Goal: Information Seeking & Learning: Learn about a topic

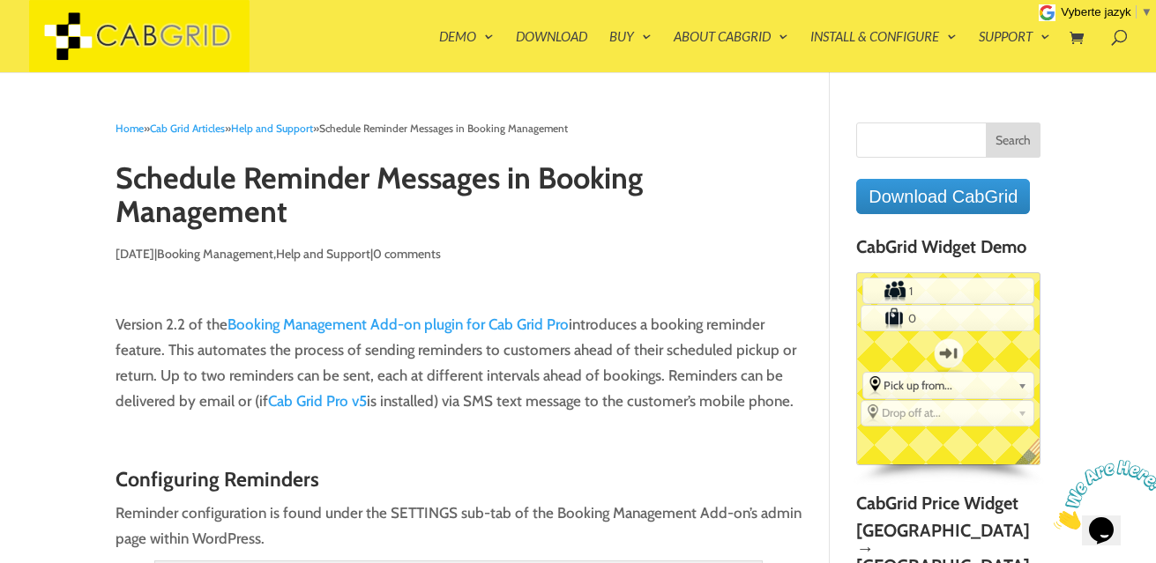
drag, startPoint x: 264, startPoint y: 403, endPoint x: 368, endPoint y: 401, distance: 103.1
click at [368, 401] on p "Version 2.2 of the Booking Management Add-on plugin for Cab Grid Pro introduces…" at bounding box center [458, 370] width 687 height 117
drag, startPoint x: 664, startPoint y: 376, endPoint x: 794, endPoint y: 404, distance: 133.5
click at [794, 404] on p "Version 2.2 of the Booking Management Add-on plugin for Cab Grid Pro introduces…" at bounding box center [458, 370] width 687 height 117
copy p "Reminders can be delivered by email or (if Cab Grid Pro v5 is installed) via SM…"
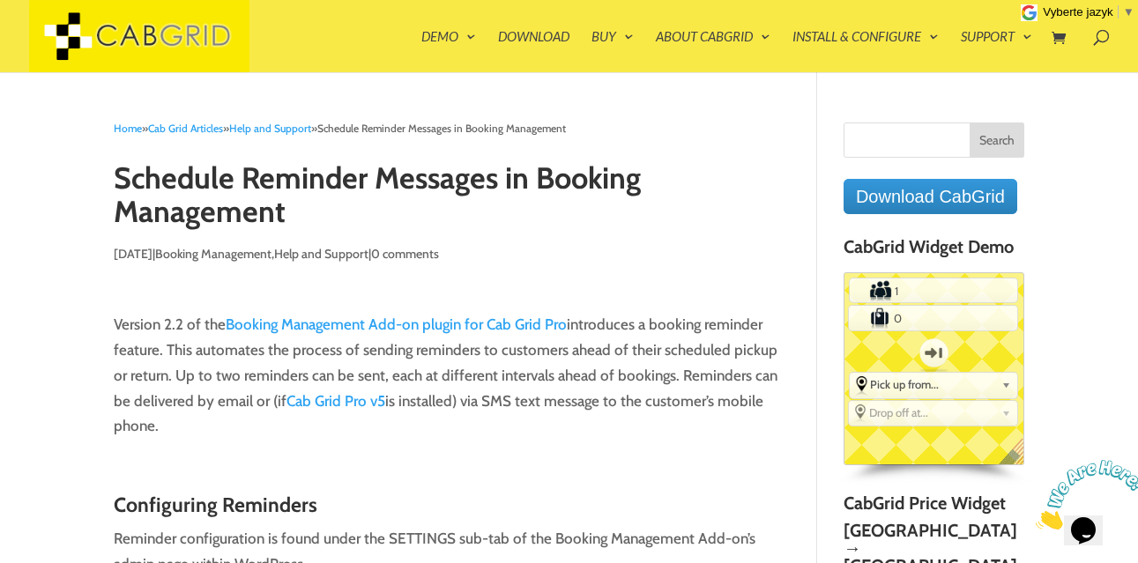
click at [870, 142] on input "Search for:" at bounding box center [934, 140] width 181 height 35
click at [1001, 134] on input "Search" at bounding box center [997, 140] width 55 height 35
click at [916, 140] on input "Language Bar" at bounding box center [934, 140] width 181 height 35
type input "Language"
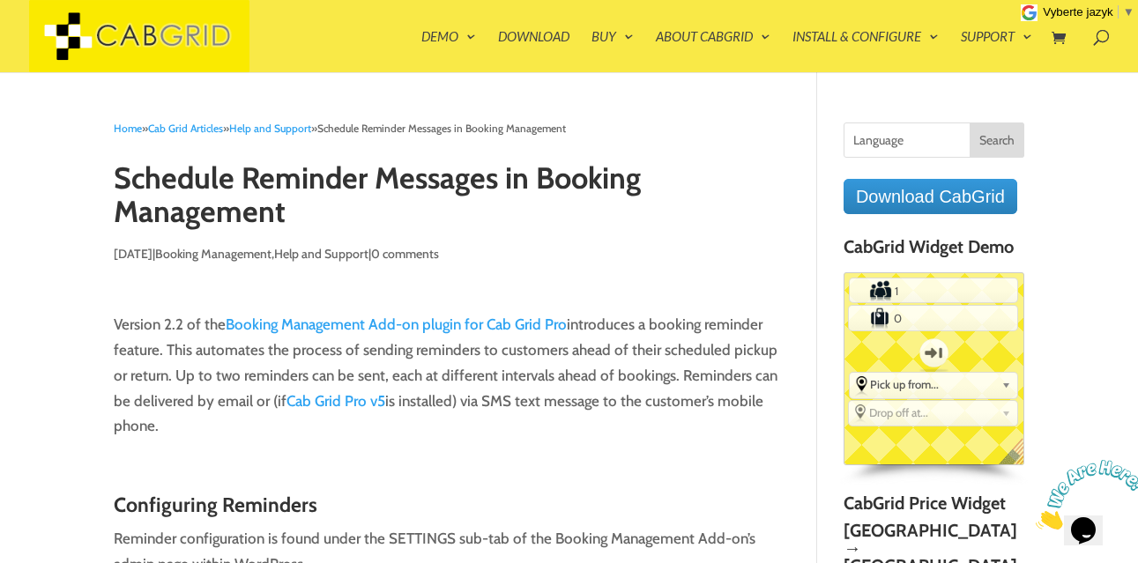
click at [1000, 140] on input "Search" at bounding box center [997, 140] width 55 height 35
click at [1094, 33] on span at bounding box center [1094, 33] width 0 height 0
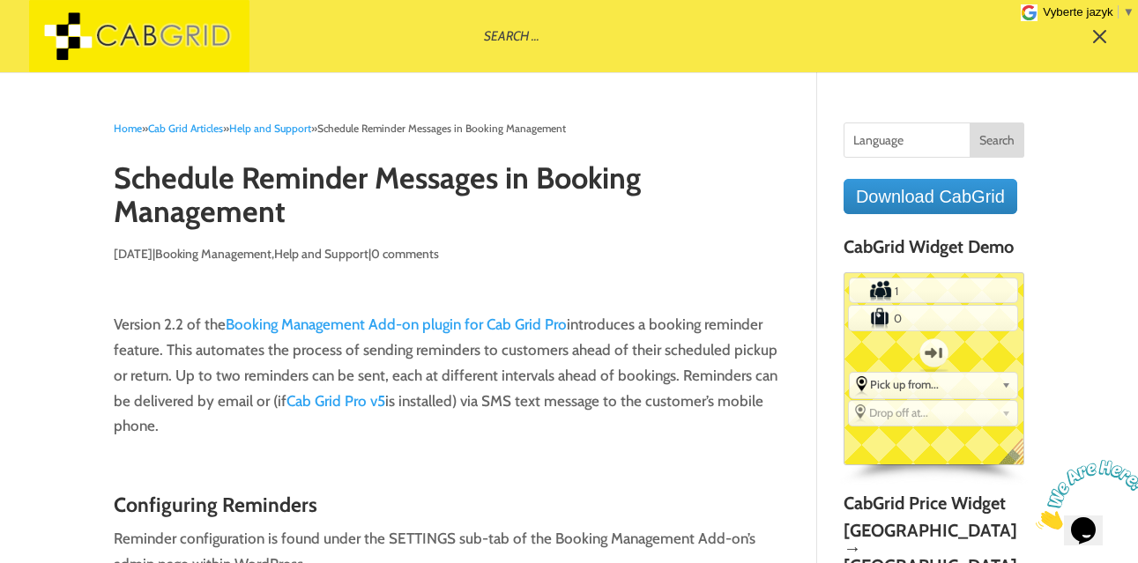
click at [875, 138] on input "Language" at bounding box center [934, 140] width 181 height 35
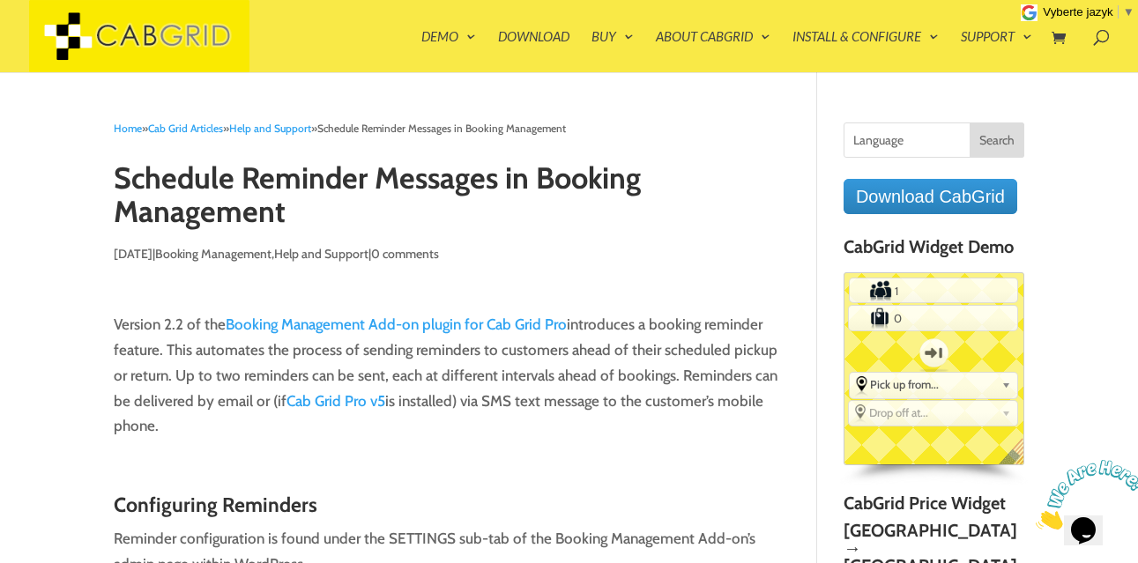
click at [875, 138] on input "Language" at bounding box center [934, 140] width 181 height 35
click at [1094, 33] on span at bounding box center [1094, 33] width 0 height 0
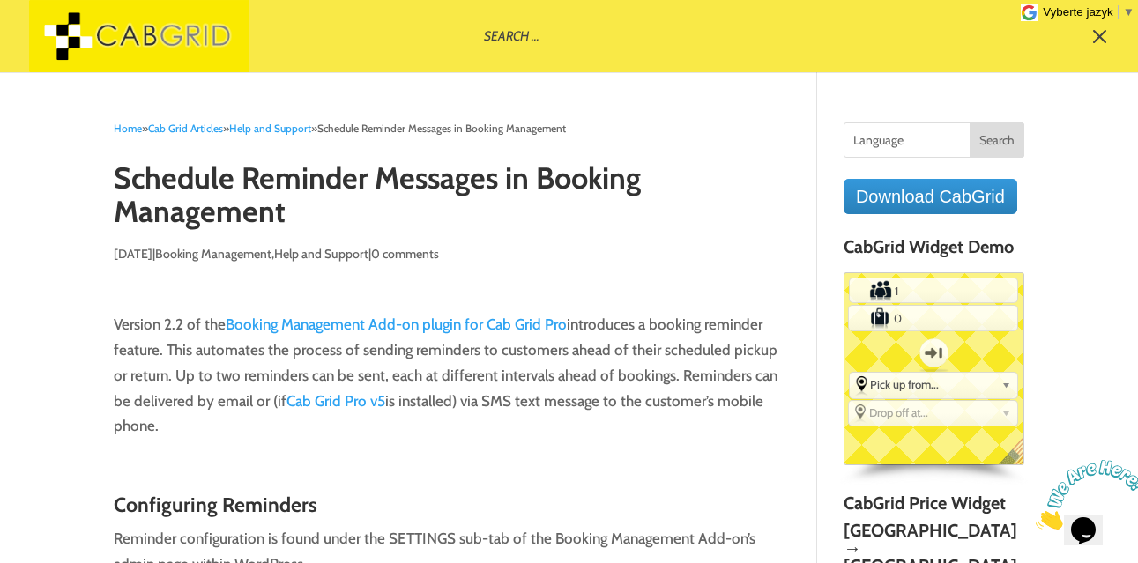
paste input "Language"
type input "Language Icon"
click at [1127, 7] on span "▼" at bounding box center [1128, 11] width 11 height 13
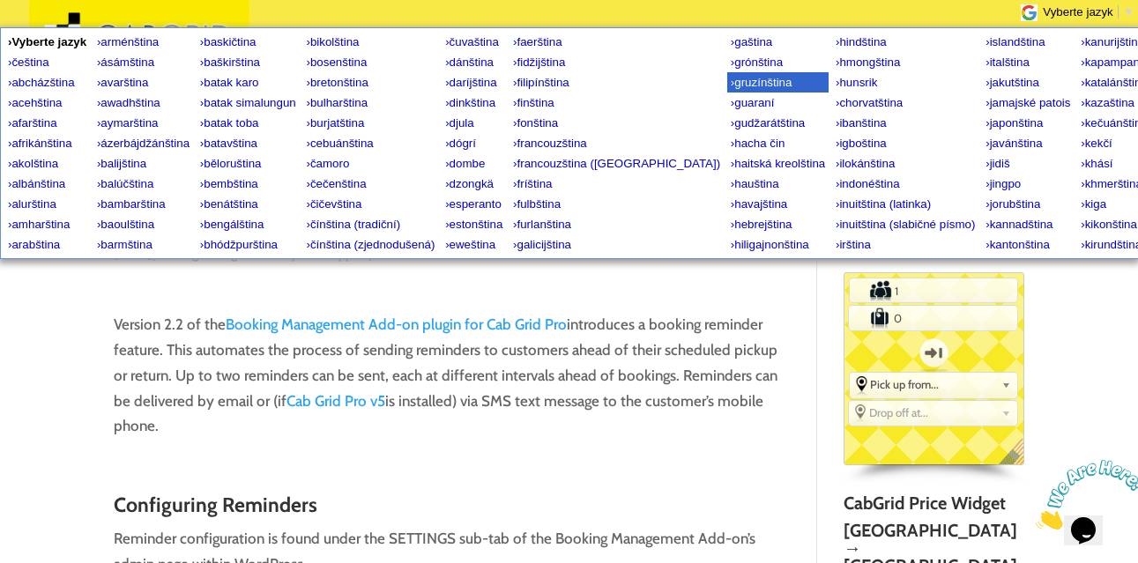
click at [734, 84] on span "gruzínština" at bounding box center [762, 82] width 57 height 13
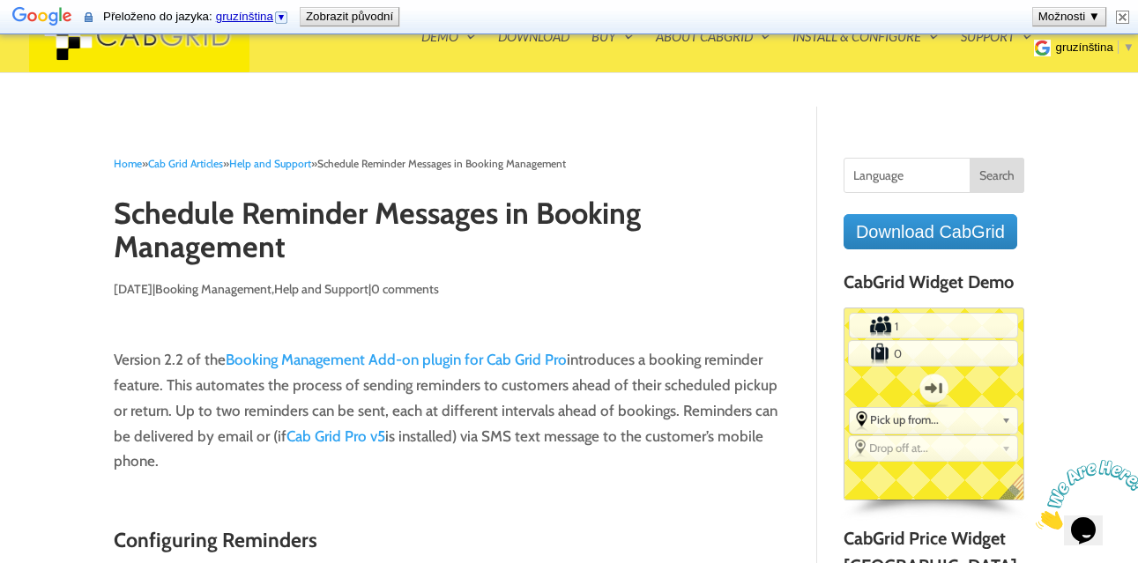
type input "კომენტარის გაგზავნა"
type input "ძიება"
type input "გამოიწერეთ!"
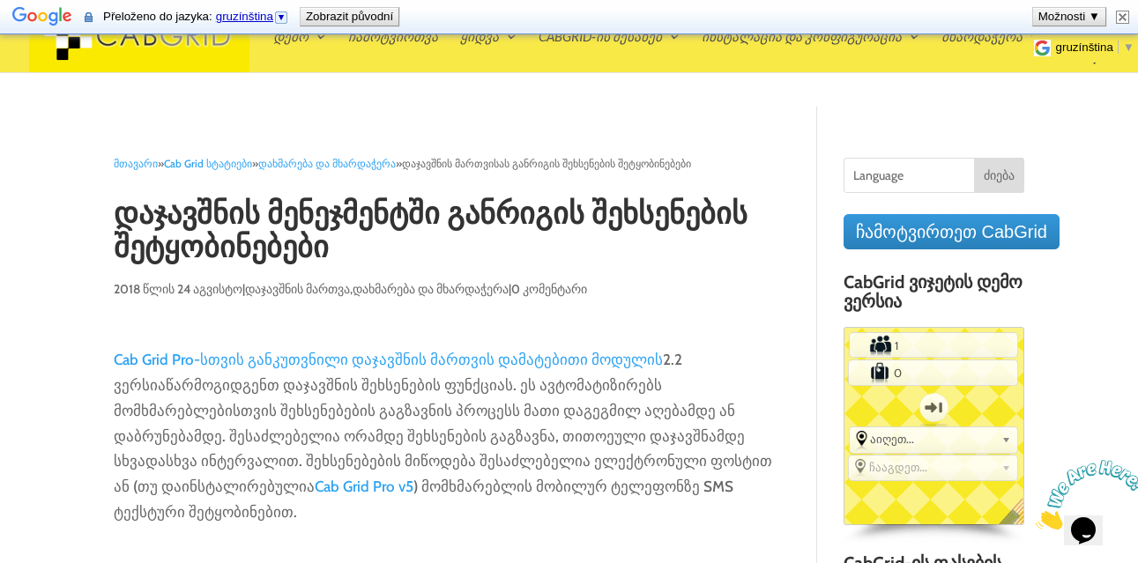
click at [1097, 15] on button "Možnosti ▼" at bounding box center [1069, 17] width 72 height 18
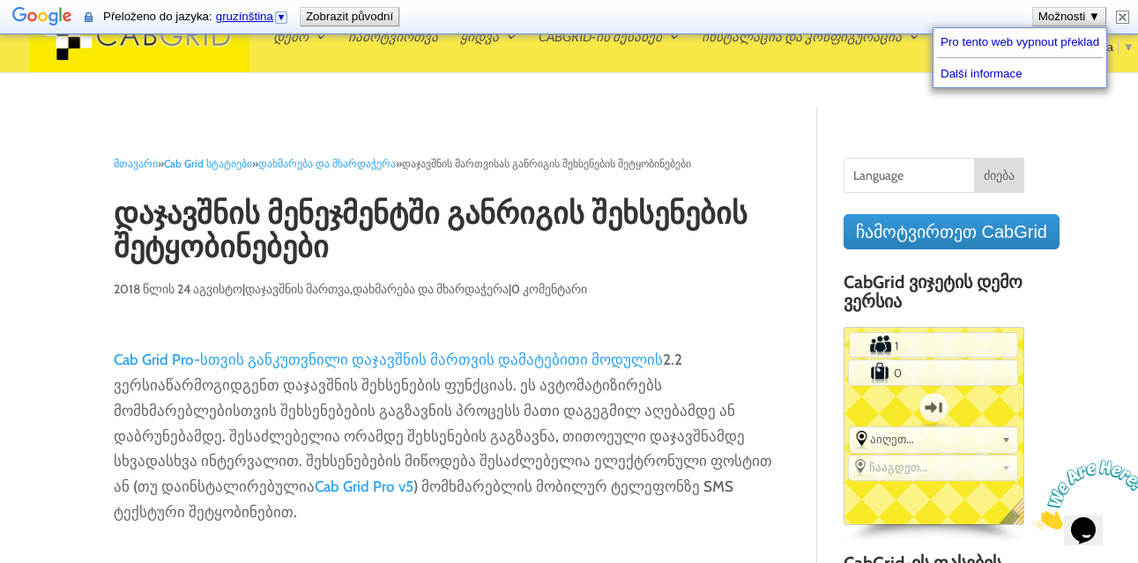
click at [1124, 16] on img at bounding box center [1122, 17] width 13 height 13
type input "Submit Comment"
type input "Search"
type input "Subscribe!"
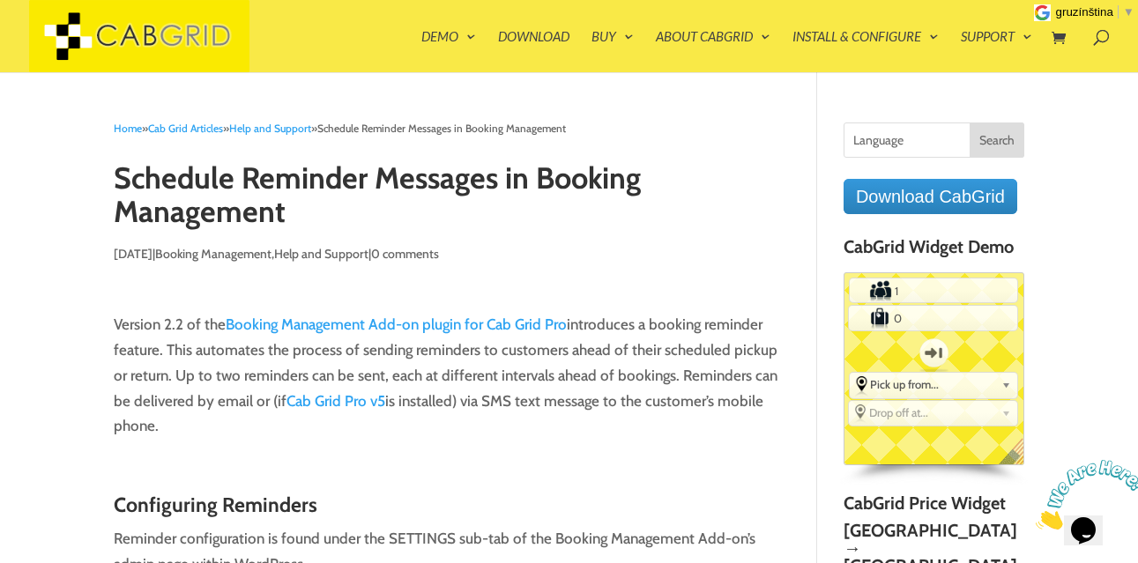
click at [1102, 11] on span "gruzínština" at bounding box center [1084, 11] width 57 height 13
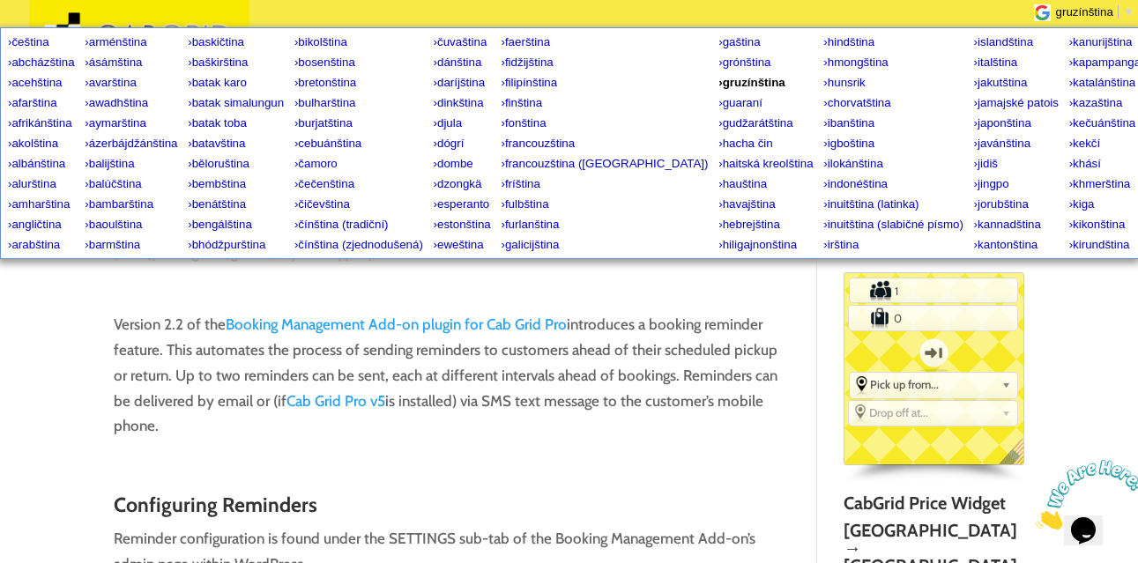
click at [1074, 10] on span "gruzínština" at bounding box center [1084, 11] width 57 height 13
click at [1048, 11] on img at bounding box center [1042, 12] width 17 height 17
click at [1126, 10] on span "▼" at bounding box center [1128, 11] width 11 height 13
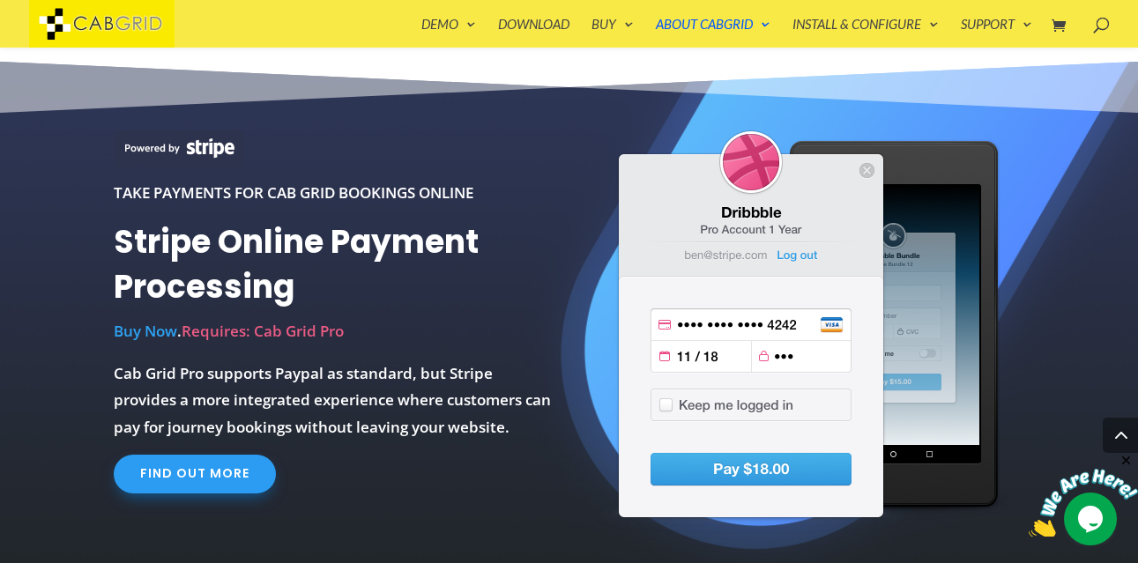
scroll to position [777, 0]
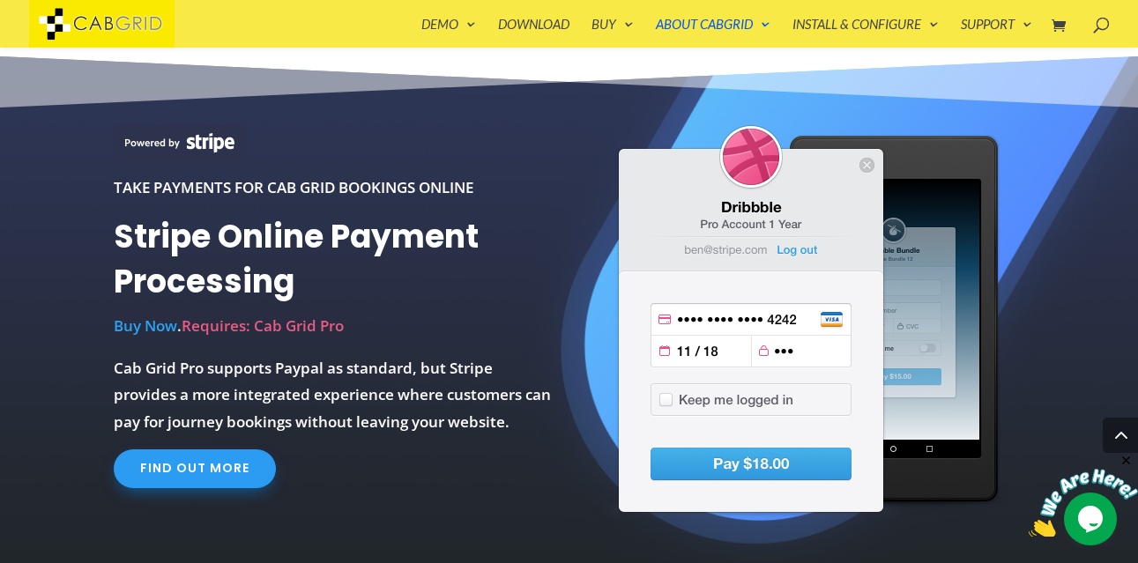
click at [208, 464] on link "Find out more" at bounding box center [195, 469] width 162 height 39
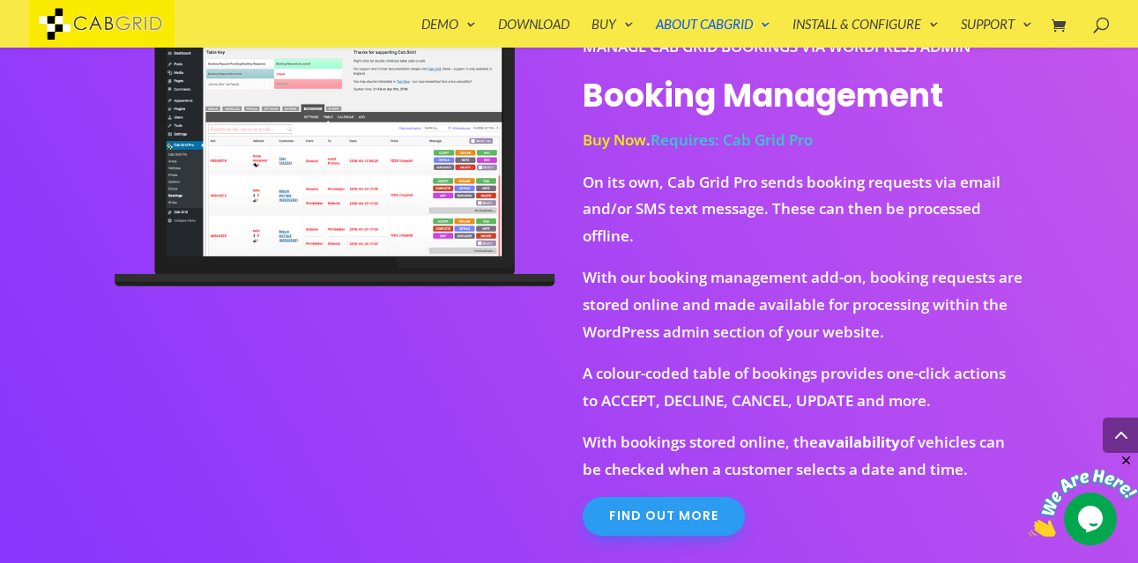
scroll to position [1434, 0]
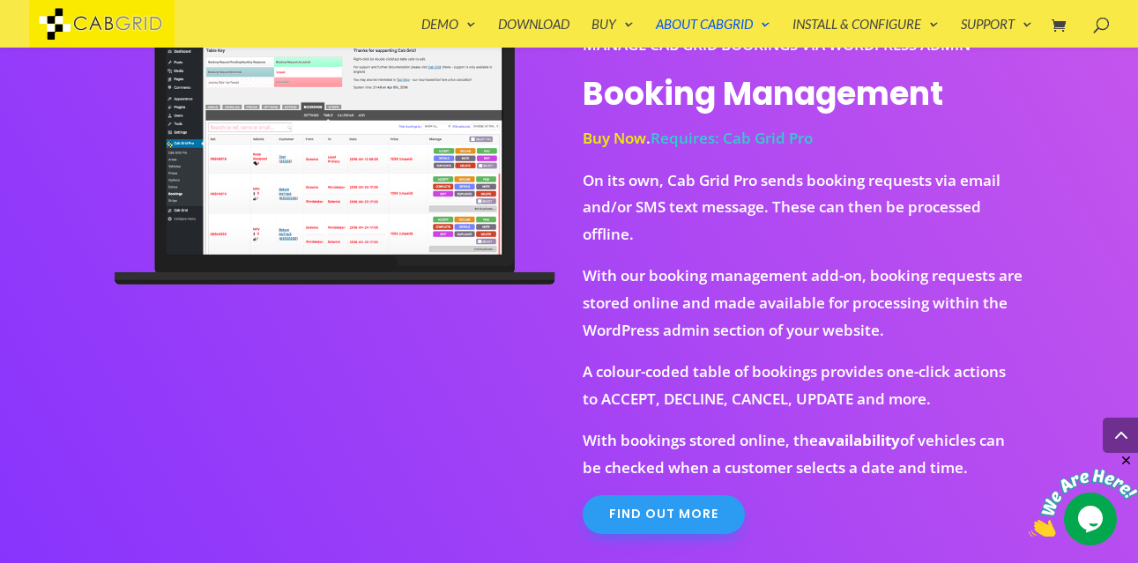
click at [661, 512] on link "Find out more" at bounding box center [664, 514] width 162 height 39
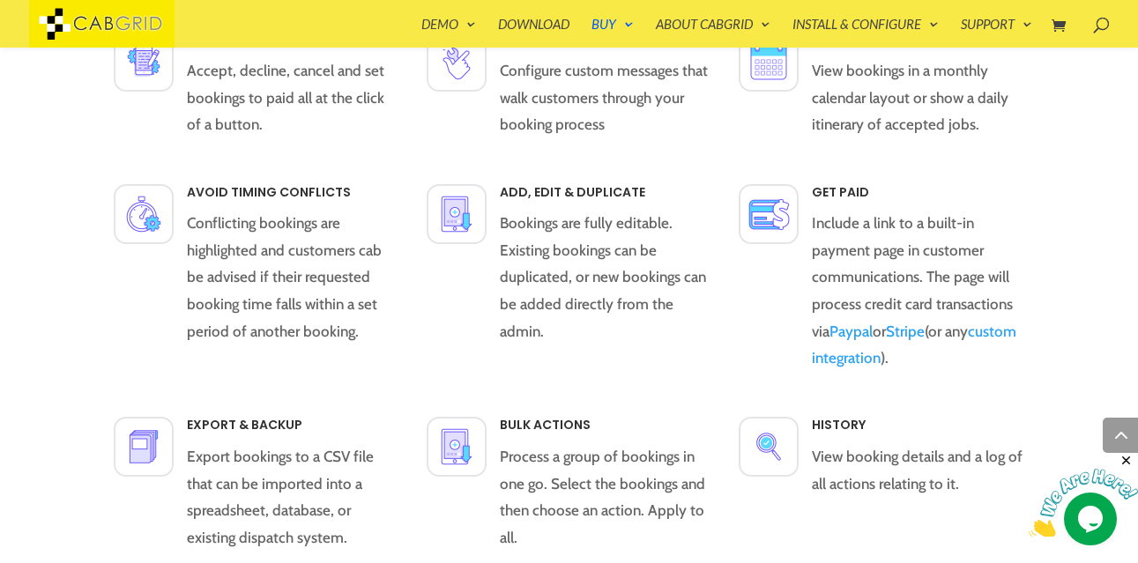
scroll to position [1855, 0]
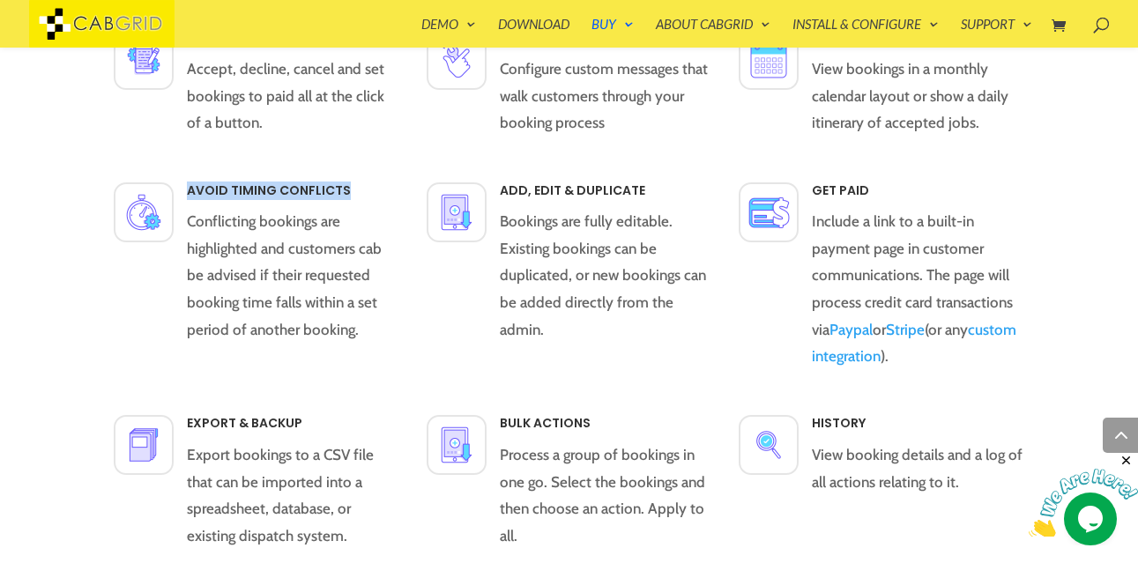
drag, startPoint x: 187, startPoint y: 190, endPoint x: 350, endPoint y: 194, distance: 163.1
click at [350, 194] on h4 "Avoid Timing Conflicts" at bounding box center [293, 195] width 212 height 26
copy span "Avoid Timing Conflicts"
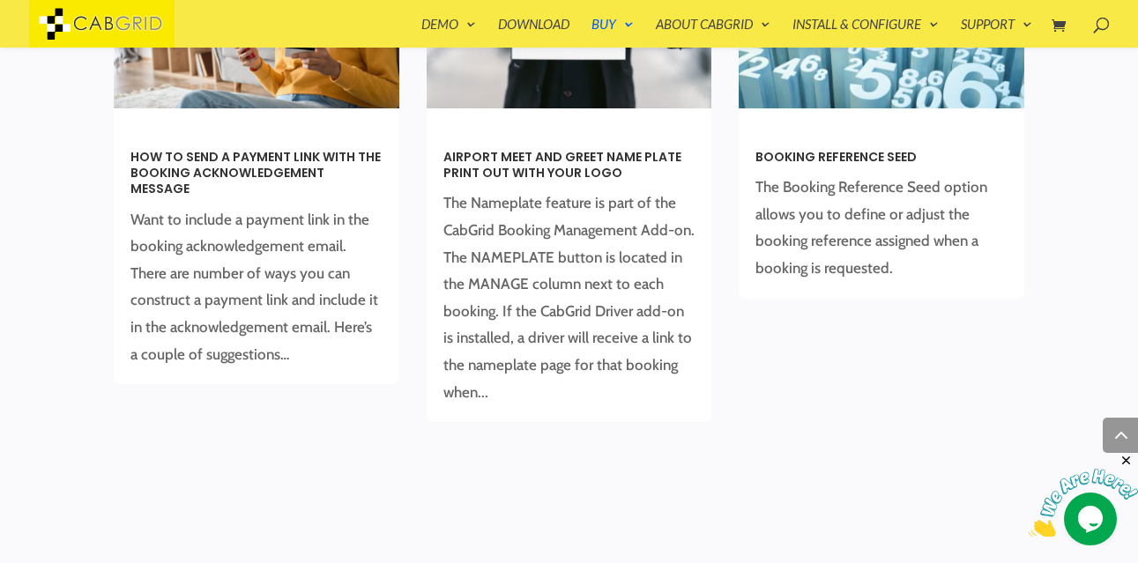
scroll to position [4189, 0]
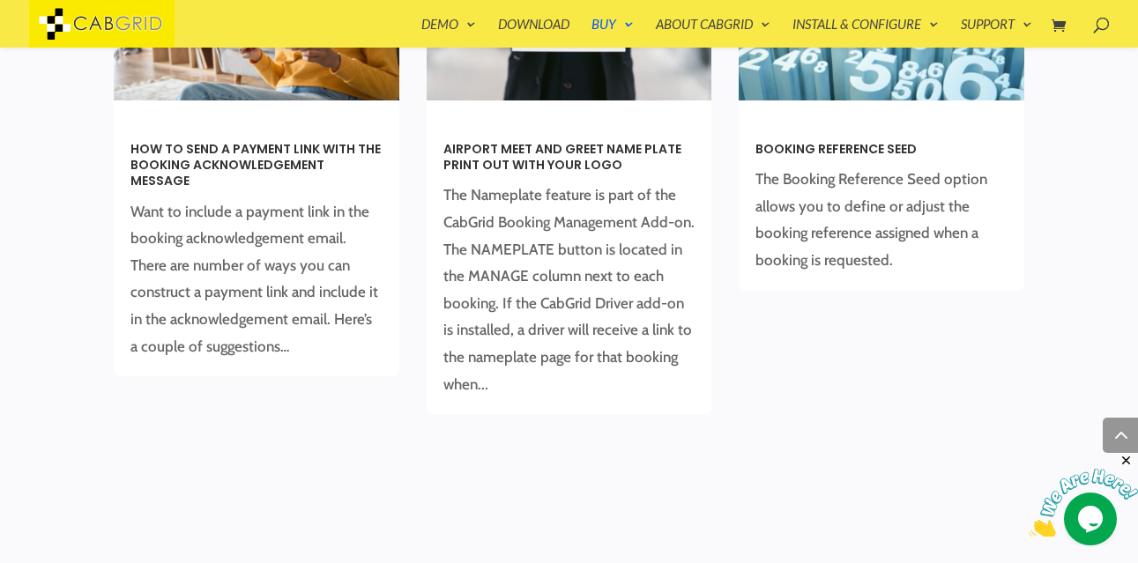
click at [835, 147] on link "Booking Reference Seed" at bounding box center [835, 149] width 161 height 18
click at [837, 145] on link "Booking Reference Seed" at bounding box center [835, 149] width 161 height 18
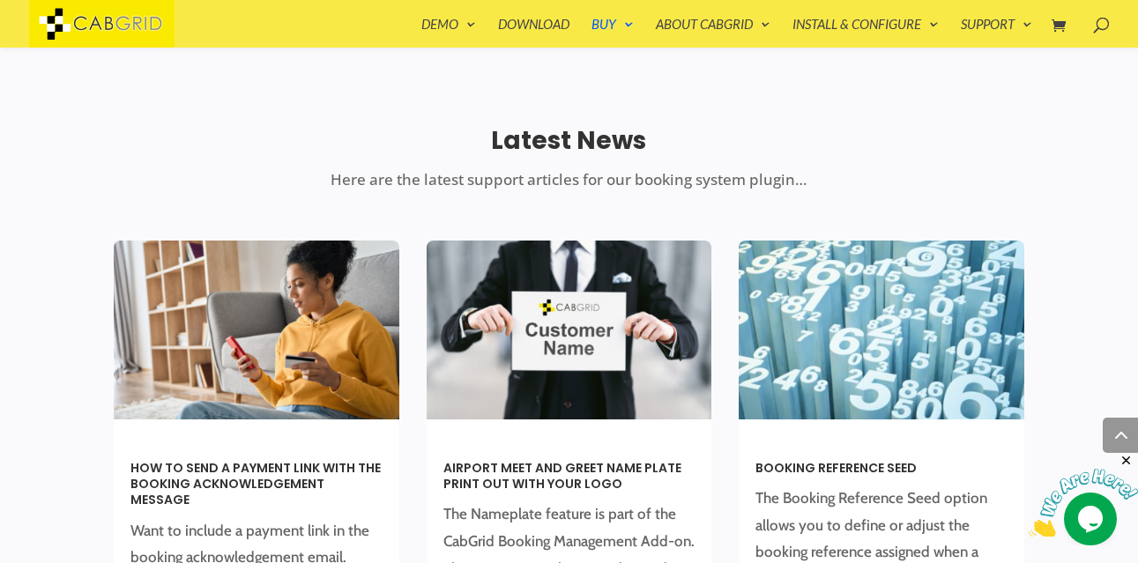
scroll to position [3958, 0]
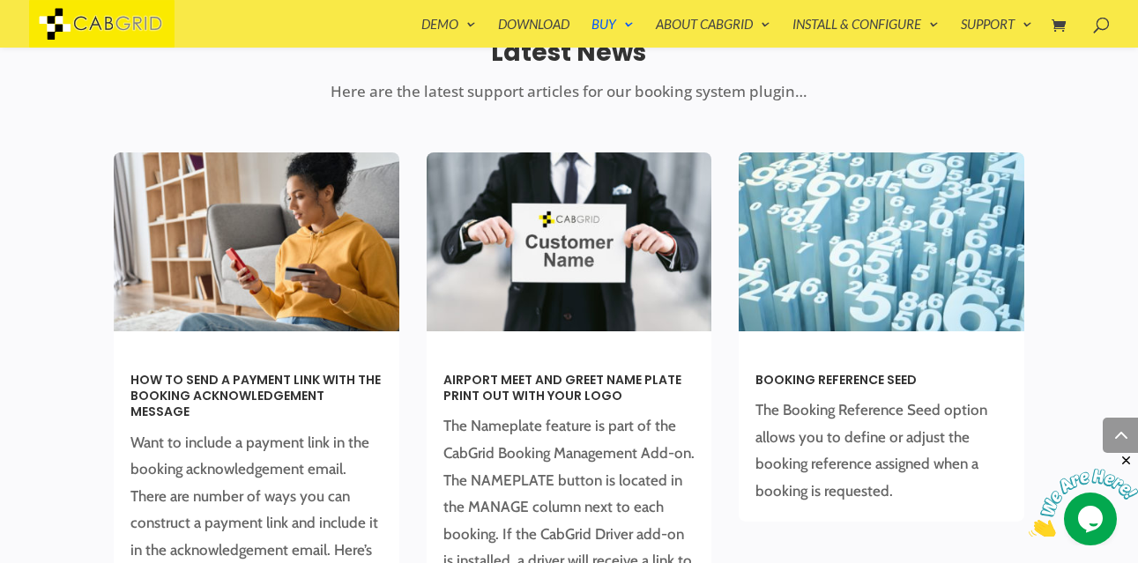
click at [834, 374] on link "Booking Reference Seed" at bounding box center [835, 380] width 161 height 18
click at [854, 294] on img at bounding box center [881, 241] width 287 height 179
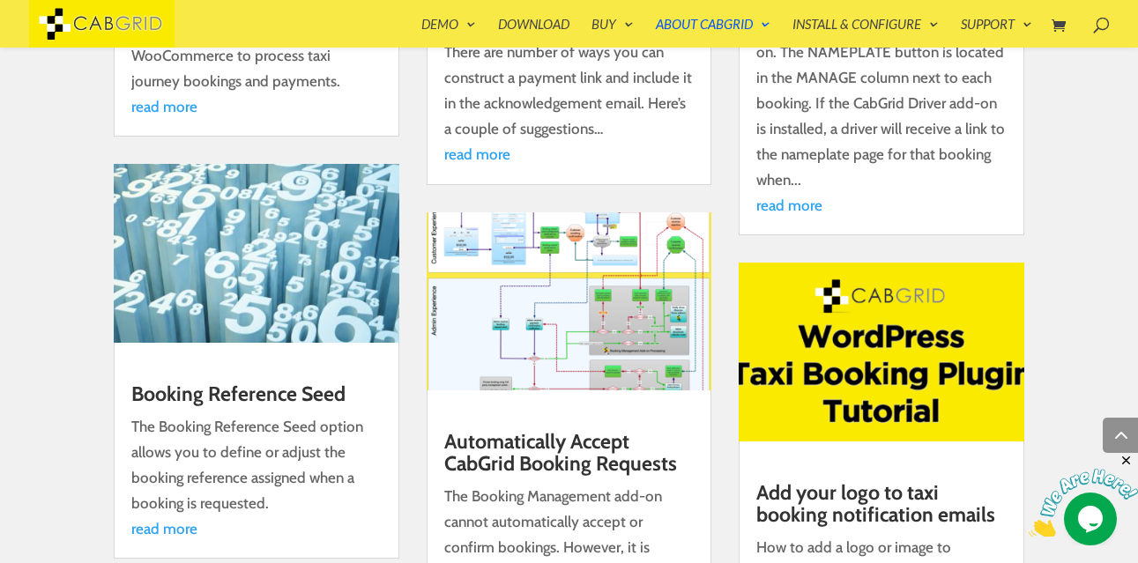
scroll to position [4922, 0]
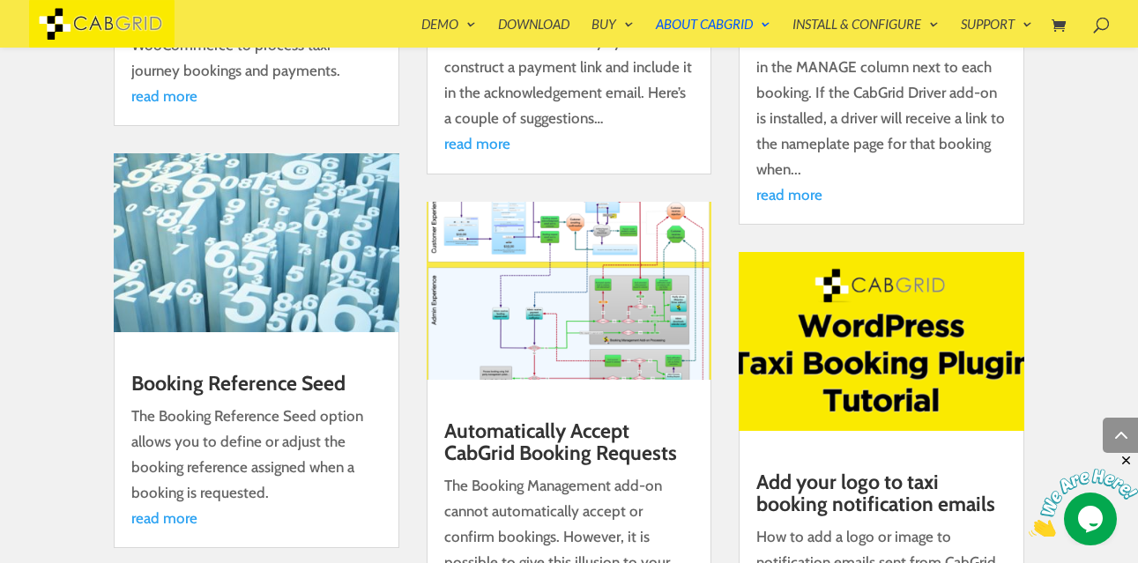
click at [300, 384] on link "Booking Reference Seed" at bounding box center [238, 383] width 214 height 25
click at [175, 515] on link "read more" at bounding box center [164, 518] width 66 height 18
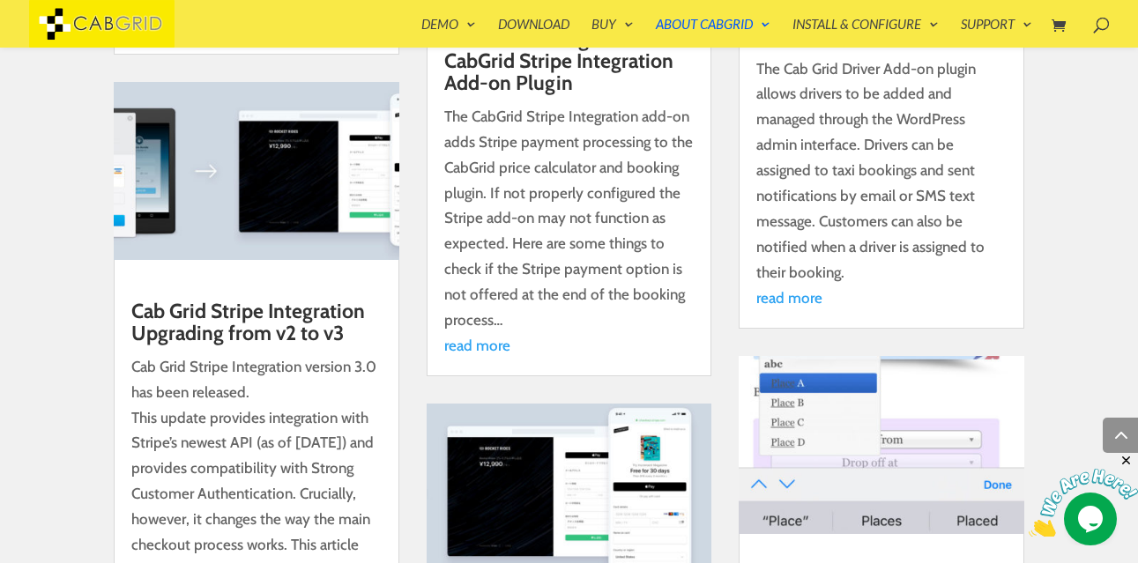
scroll to position [5828, 0]
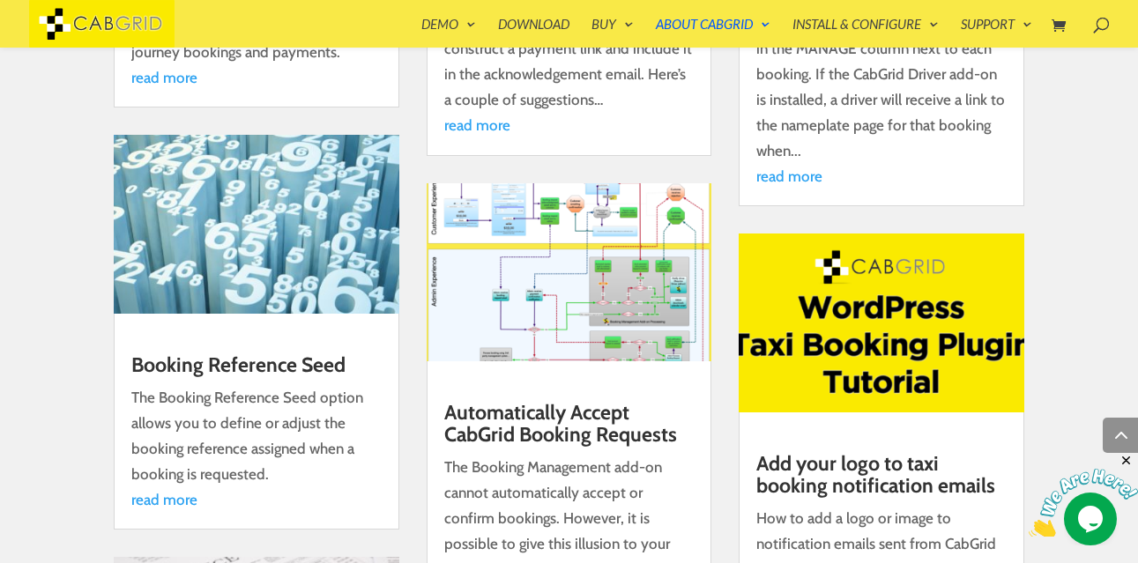
scroll to position [4946, 0]
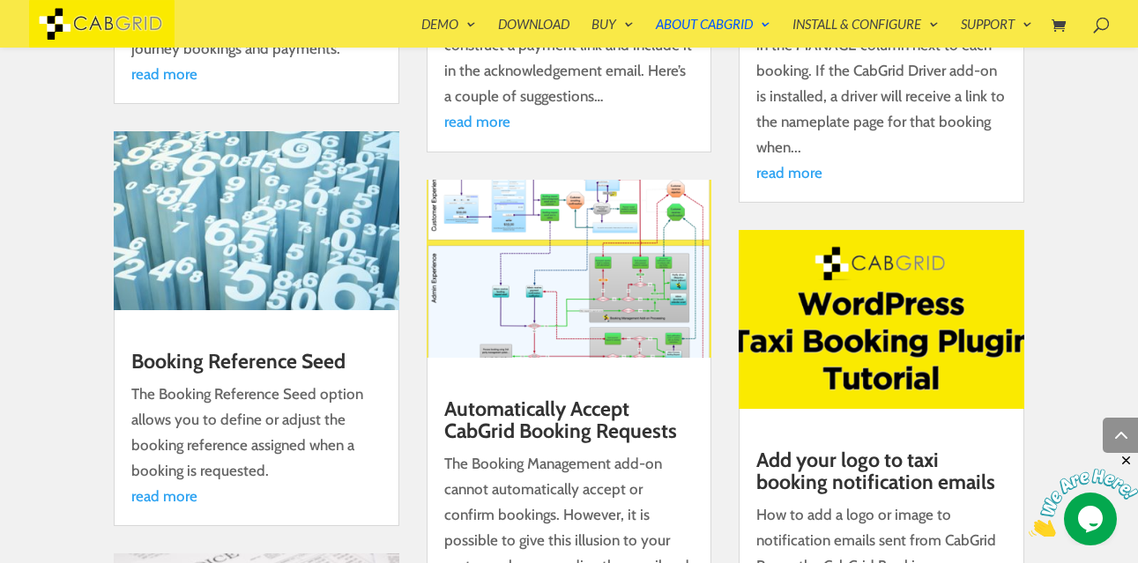
click at [268, 363] on link "Booking Reference Seed" at bounding box center [238, 361] width 214 height 25
drag, startPoint x: 129, startPoint y: 360, endPoint x: 355, endPoint y: 357, distance: 226.6
click at [355, 357] on article "Booking Reference Seed The Booking Reference Seed option allows you to define o…" at bounding box center [257, 328] width 286 height 395
copy link "Booking Reference Seed"
